Goal: Information Seeking & Learning: Learn about a topic

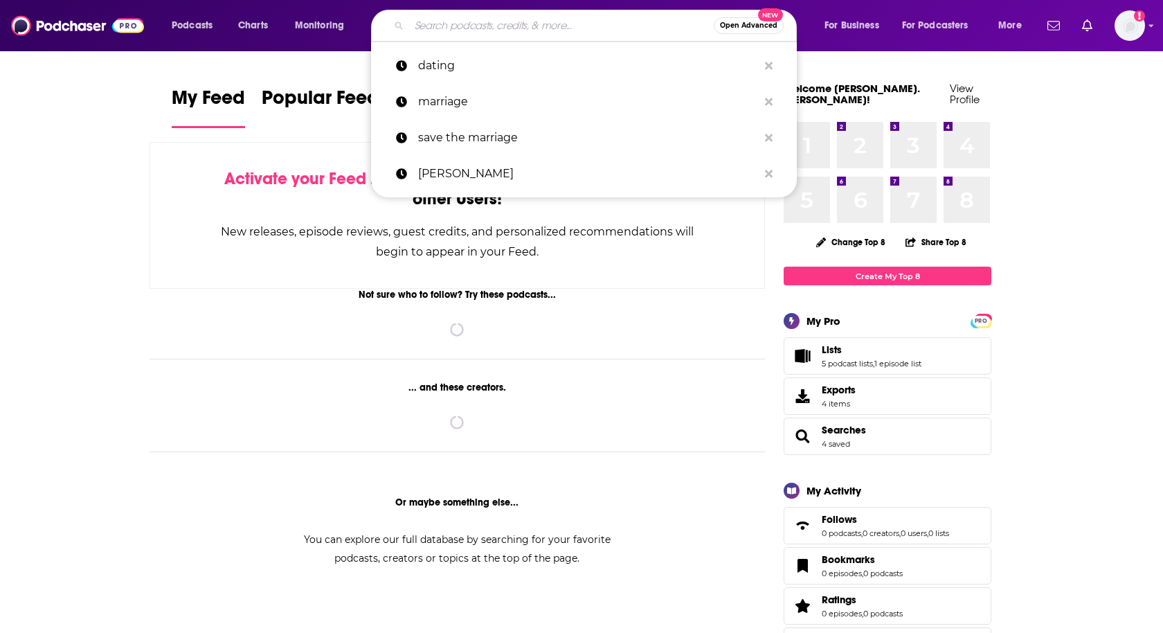
click at [435, 24] on input "Search podcasts, credits, & more..." at bounding box center [561, 26] width 305 height 22
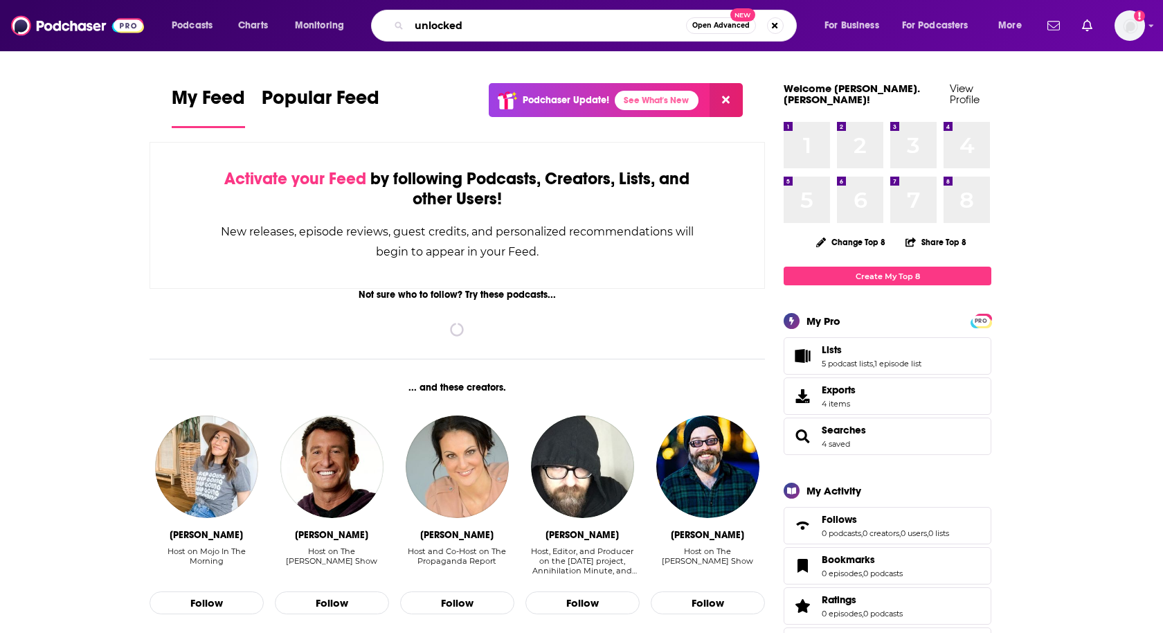
type input "unlocked"
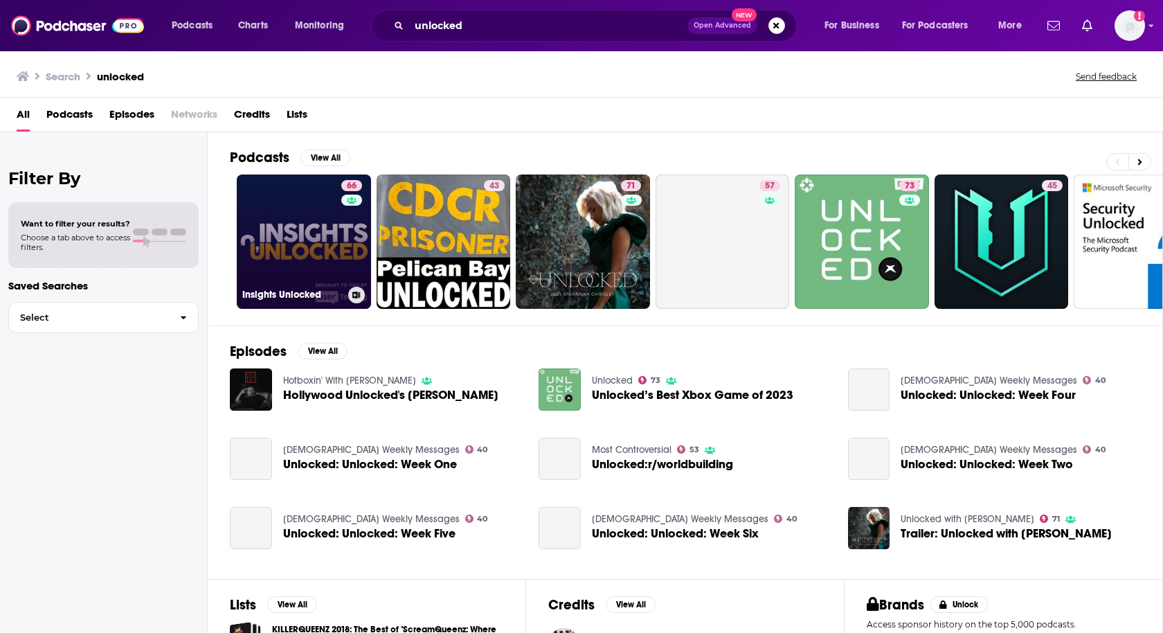
click at [288, 235] on link "66 Insights Unlocked" at bounding box center [304, 241] width 134 height 134
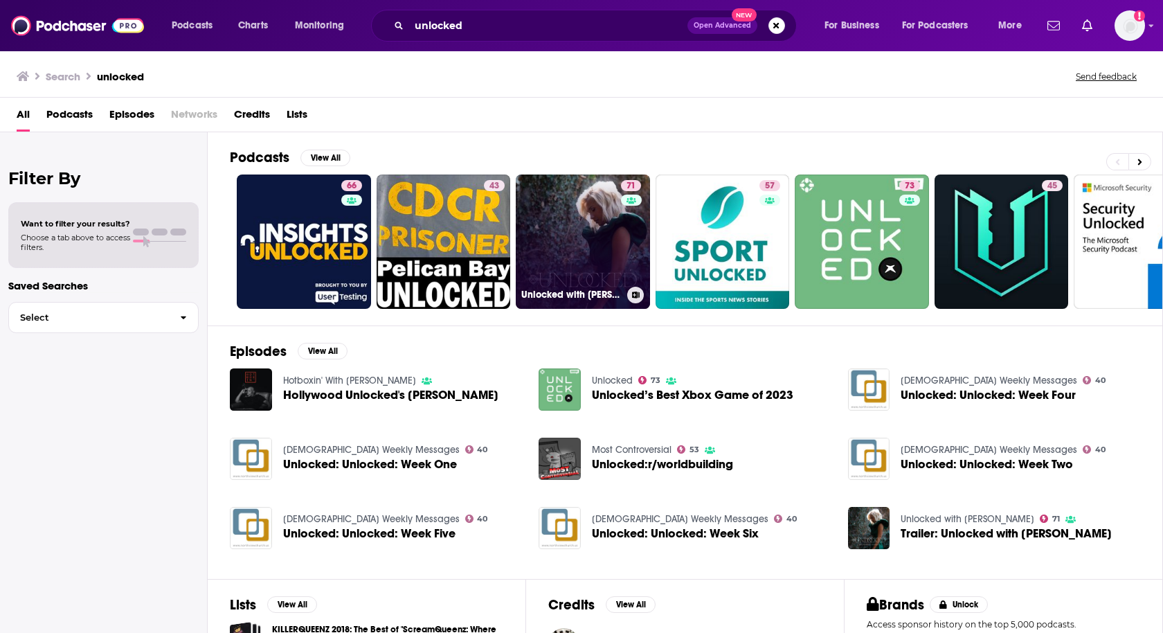
click at [575, 235] on link "71 Unlocked with [PERSON_NAME]" at bounding box center [583, 241] width 134 height 134
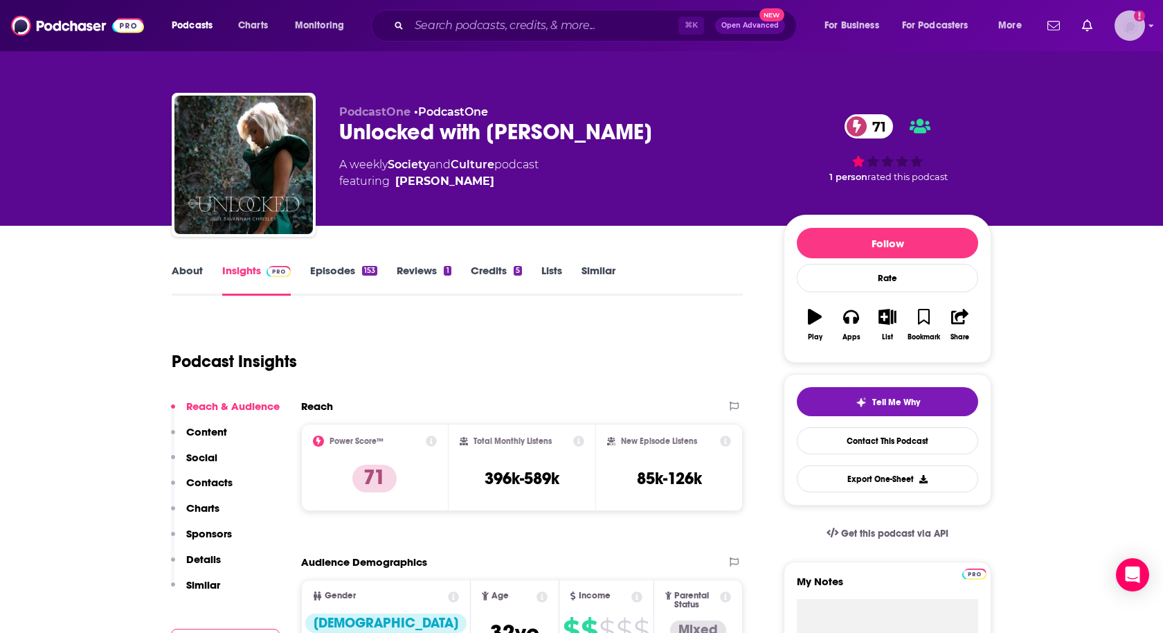
click at [1127, 35] on img "Logged in as heidi.egloff" at bounding box center [1129, 25] width 30 height 30
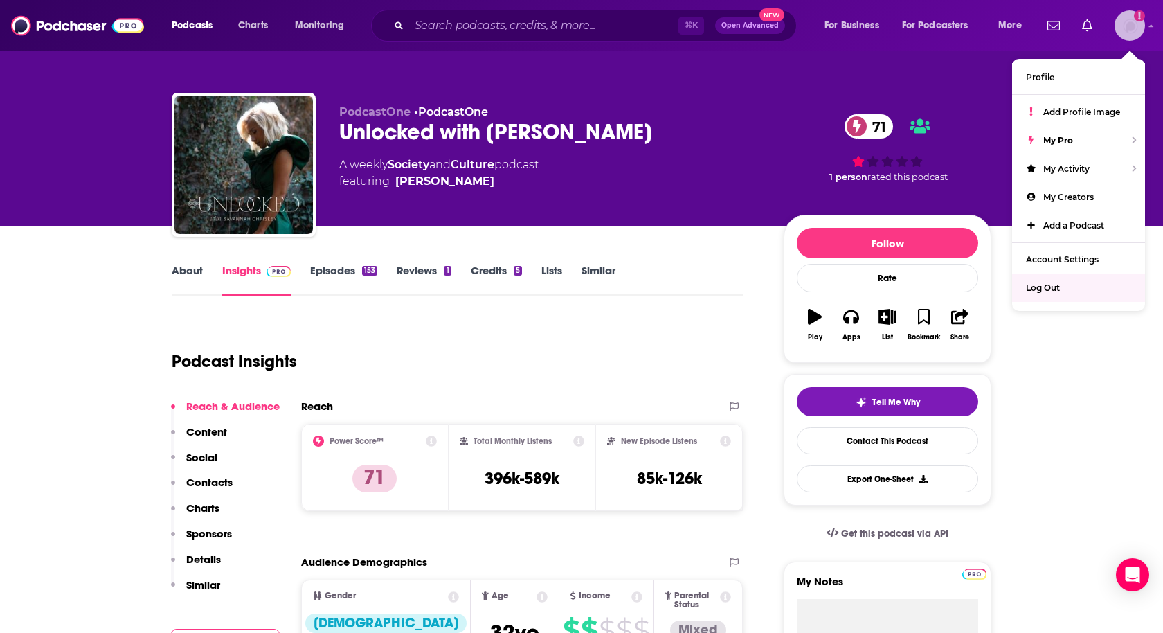
click at [1050, 282] on span "Log Out" at bounding box center [1043, 287] width 34 height 10
